Goal: Task Accomplishment & Management: Complete application form

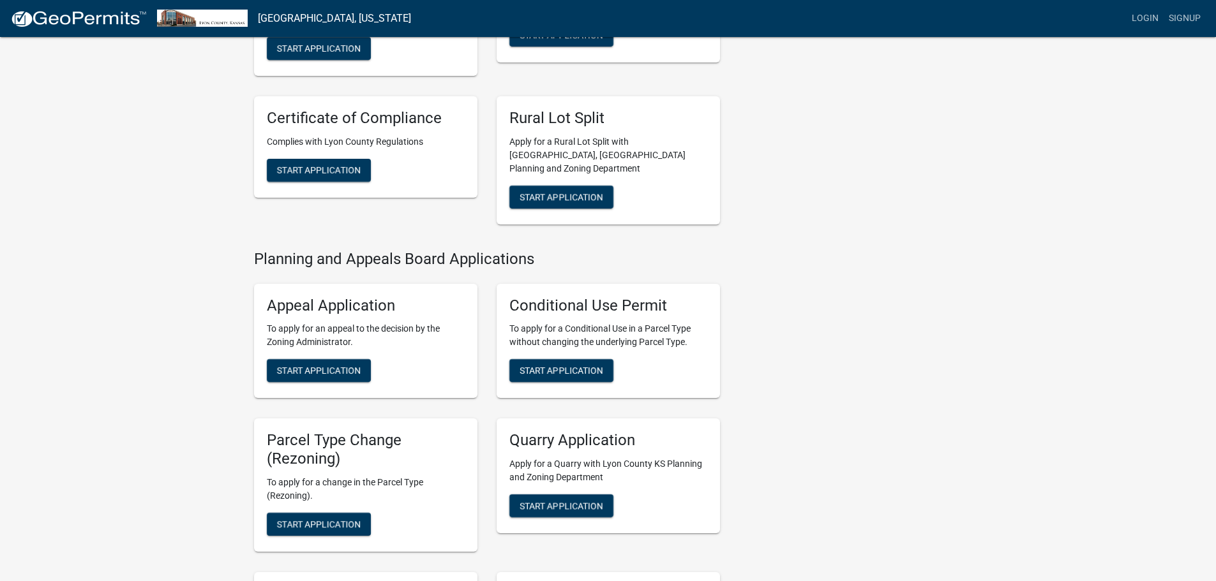
scroll to position [574, 0]
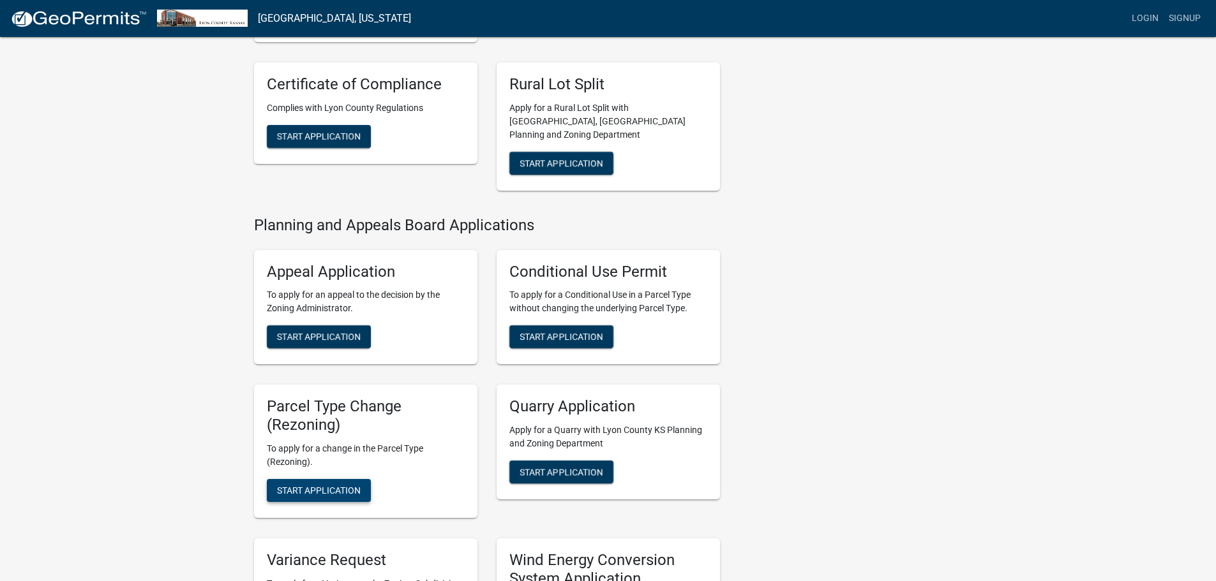
click at [341, 402] on span "Start Application" at bounding box center [319, 490] width 84 height 10
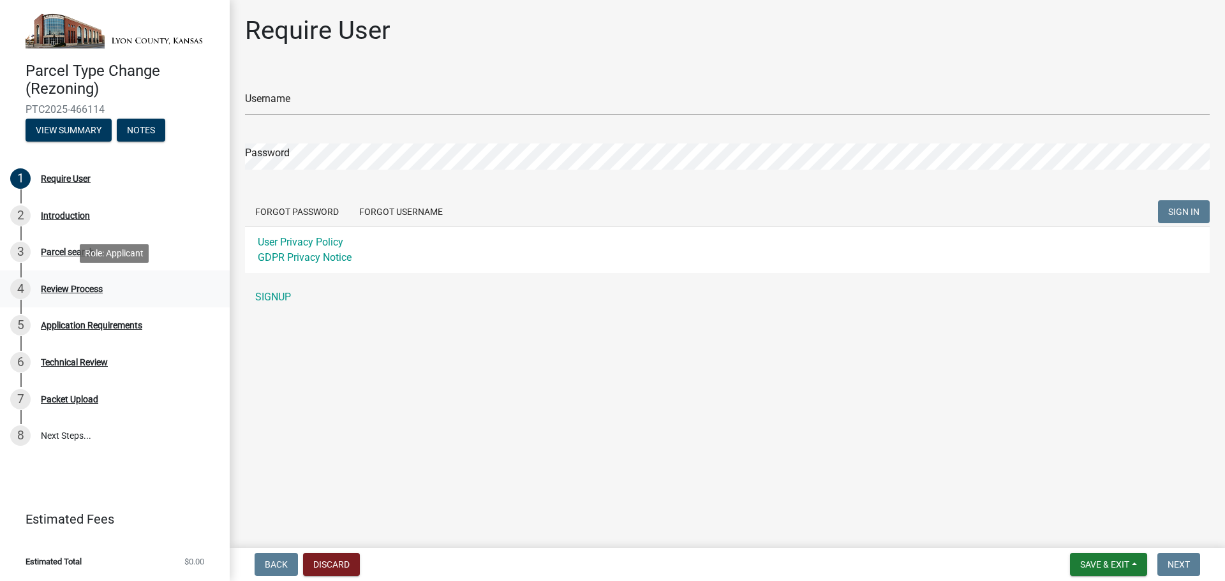
click at [84, 289] on div "Review Process" at bounding box center [72, 289] width 62 height 9
click at [52, 292] on div "Review Process" at bounding box center [72, 289] width 62 height 9
click at [49, 366] on div "Technical Review" at bounding box center [74, 362] width 67 height 9
click at [54, 329] on div "Application Requirements" at bounding box center [91, 325] width 101 height 9
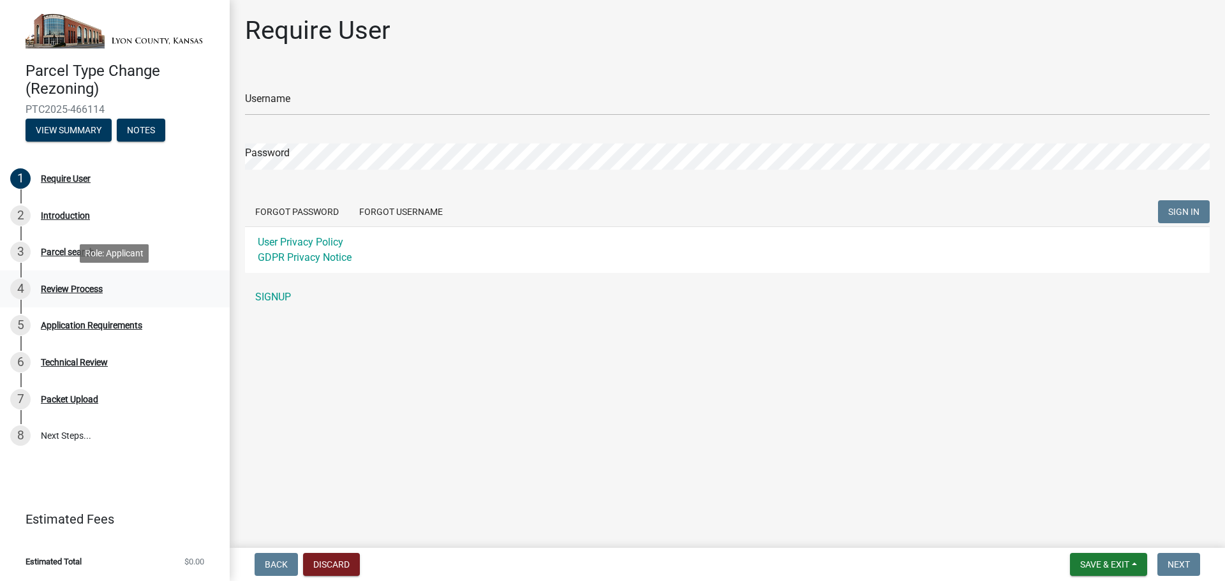
click at [54, 293] on div "Review Process" at bounding box center [72, 289] width 62 height 9
click at [318, 243] on link "User Privacy Policy" at bounding box center [301, 242] width 86 height 12
click at [87, 290] on div "Review Process" at bounding box center [72, 289] width 62 height 9
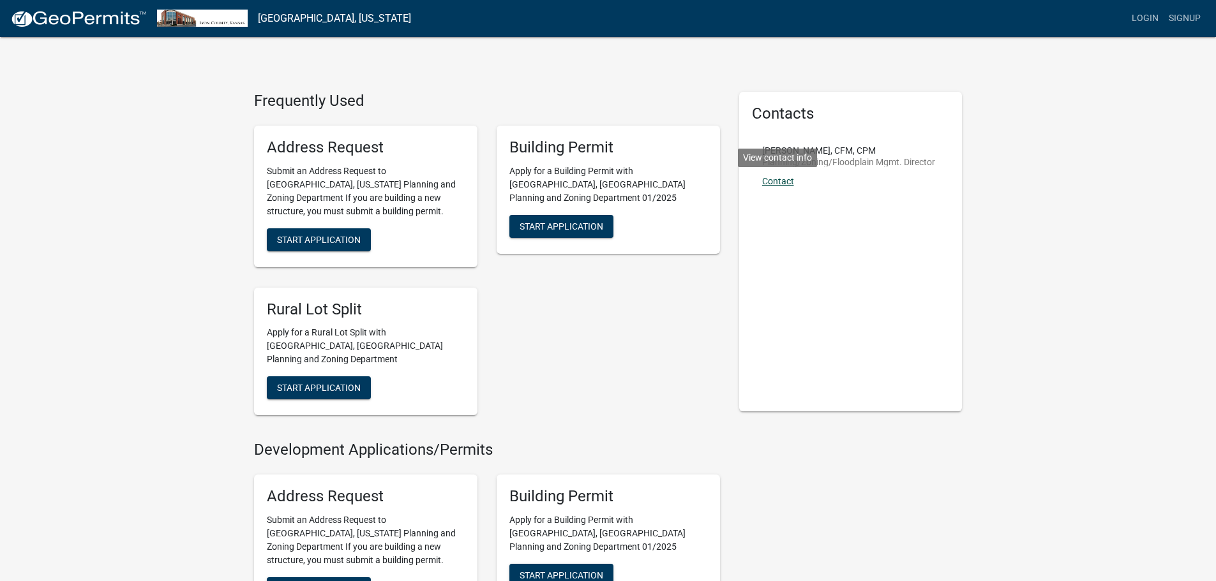
click at [786, 182] on link "Contact" at bounding box center [778, 181] width 32 height 10
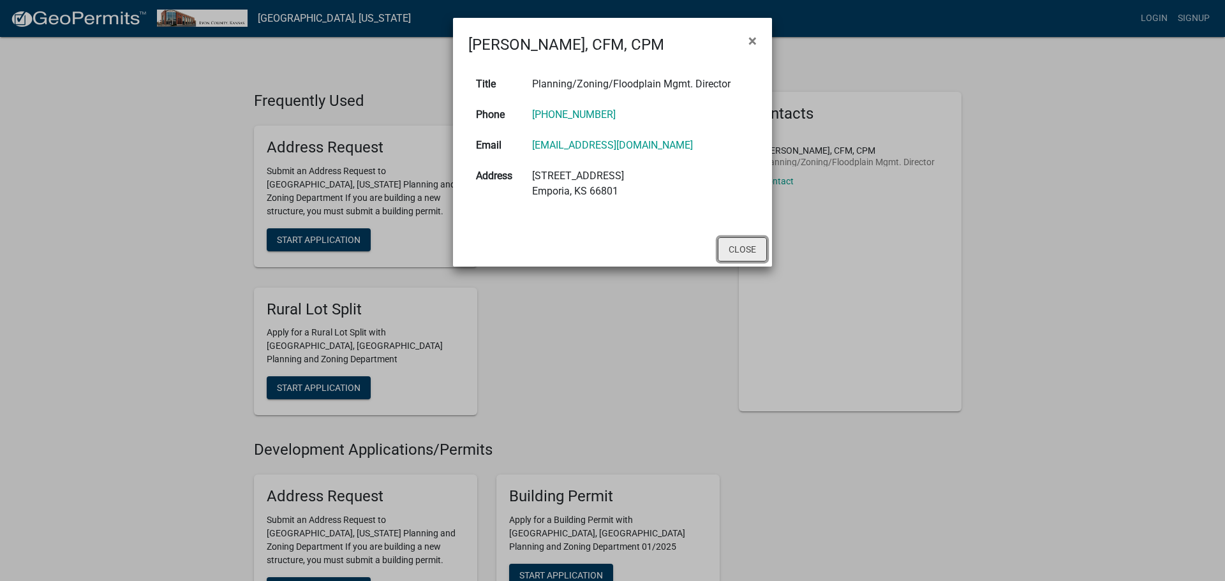
click at [736, 241] on button "Close" at bounding box center [742, 249] width 49 height 24
